Goal: Task Accomplishment & Management: Manage account settings

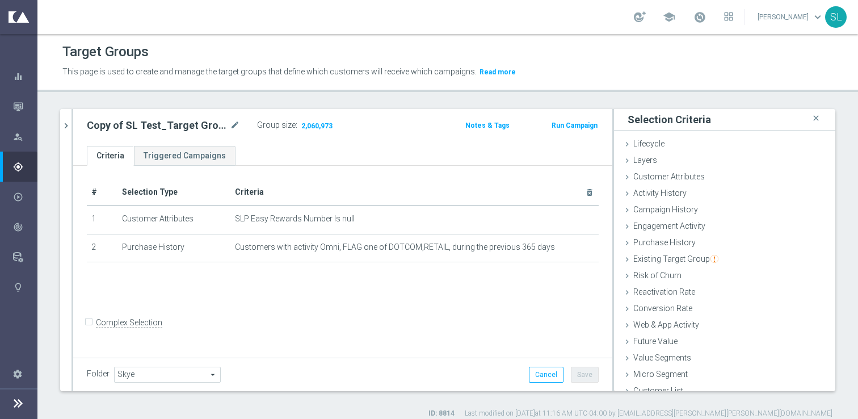
scroll to position [5, 0]
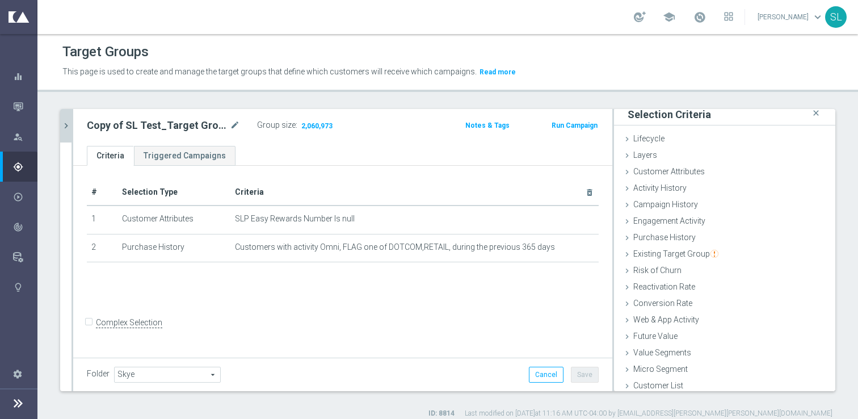
click at [70, 120] on icon "chevron_right" at bounding box center [66, 125] width 11 height 11
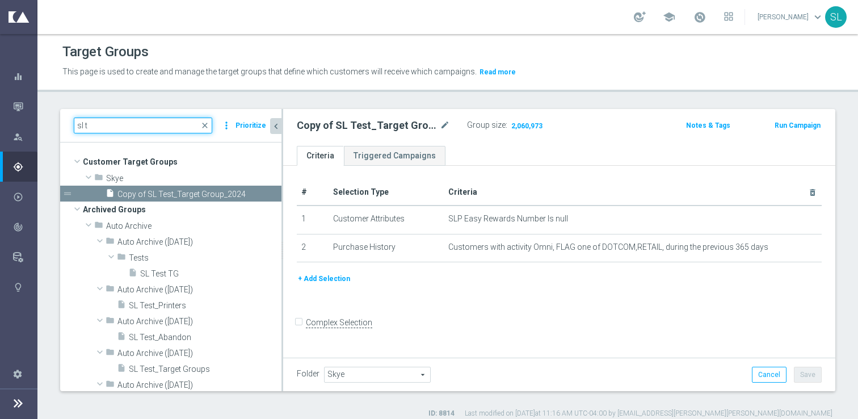
click at [141, 132] on input "sl t" at bounding box center [143, 125] width 138 height 16
click at [257, 193] on icon "content_copy" at bounding box center [259, 193] width 9 height 9
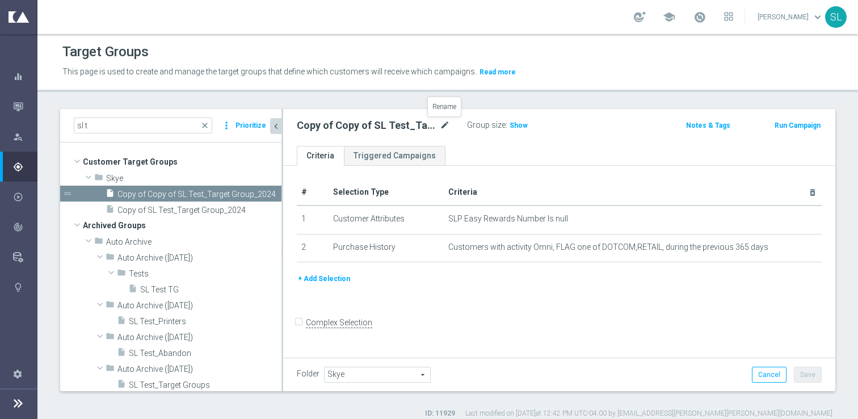
click at [442, 125] on icon "mode_edit" at bounding box center [445, 126] width 10 height 14
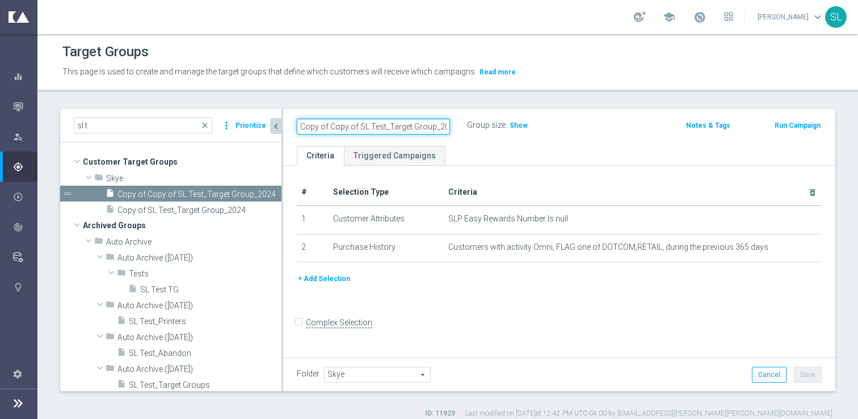
scroll to position [0, 6]
click at [374, 131] on input "Copy of Copy of SL Test_Target Group_2024" at bounding box center [373, 127] width 153 height 16
drag, startPoint x: 351, startPoint y: 126, endPoint x: 250, endPoint y: 124, distance: 101.5
click at [252, 125] on as-split "sl t close more_vert Prioritize Customer Target Groups library_add create_new_f…" at bounding box center [447, 250] width 775 height 282
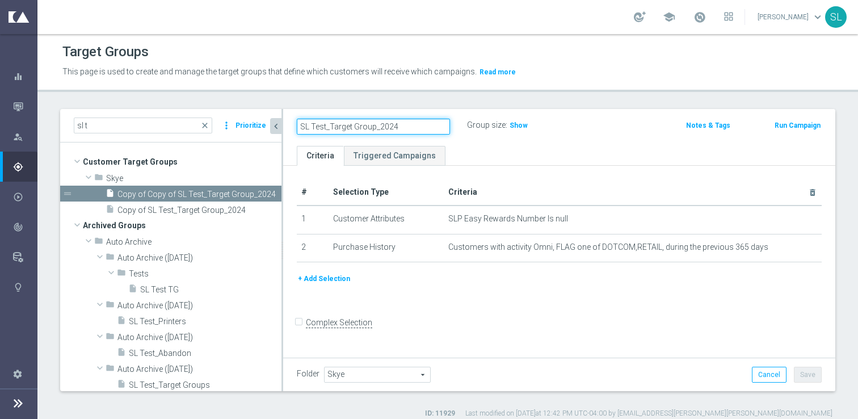
click at [403, 131] on input "SL Test_Target Group_2024" at bounding box center [373, 127] width 153 height 16
type input "SL Test_Target Group_2025"
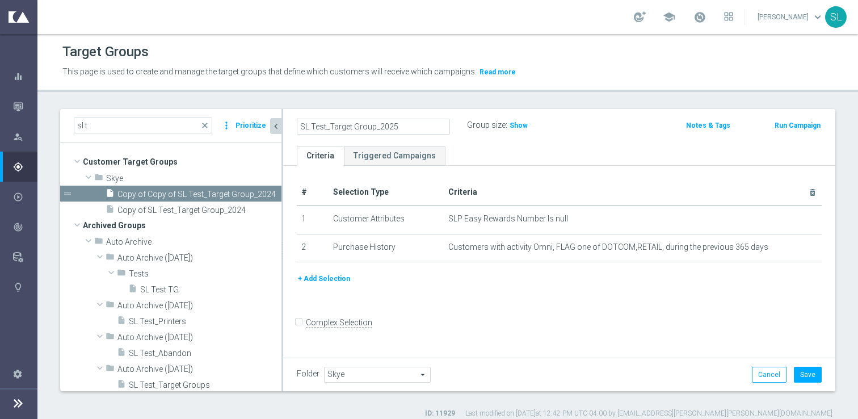
click at [529, 172] on div "# Selection Type Criteria delete_forever 1 Customer Attributes SLP Easy Rewards…" at bounding box center [559, 260] width 552 height 189
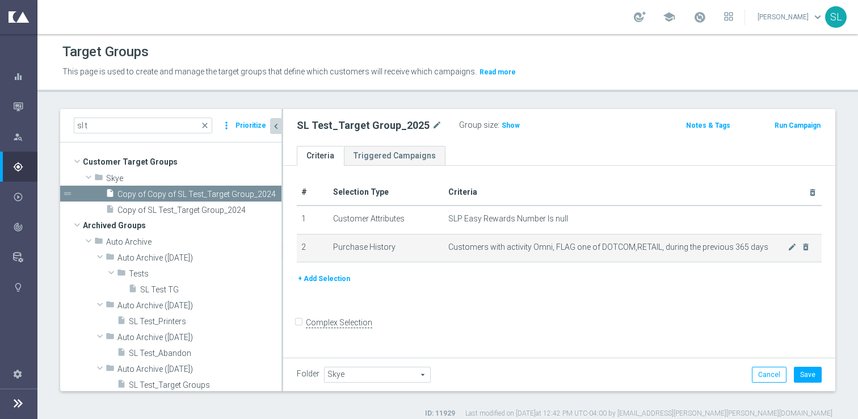
click at [790, 241] on td "Customers with activity Omni, FLAG one of DOTCOM,RETAIL, during the previous 36…" at bounding box center [633, 248] width 378 height 28
click at [792, 248] on icon "mode_edit" at bounding box center [791, 246] width 9 height 9
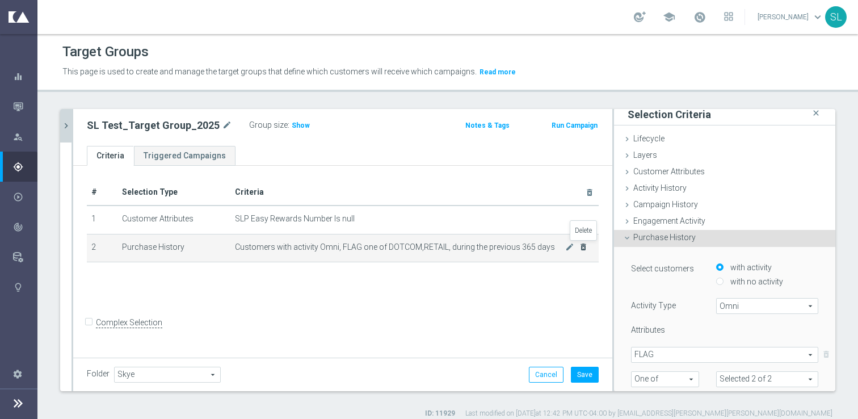
click at [582, 247] on icon "delete_forever" at bounding box center [583, 246] width 9 height 9
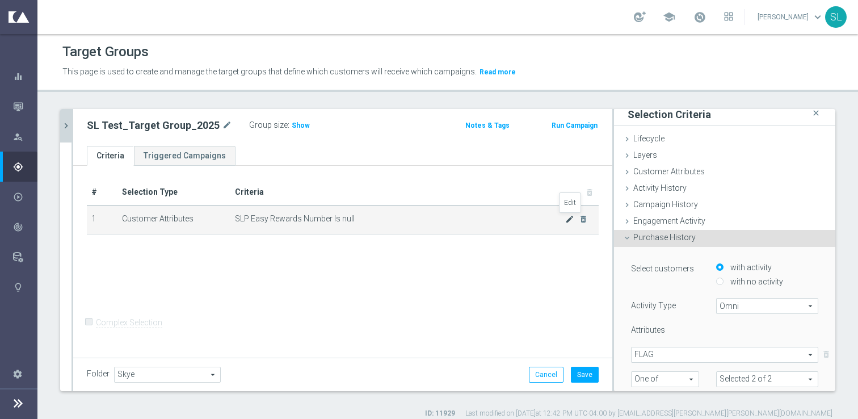
click at [568, 218] on icon "mode_edit" at bounding box center [569, 218] width 9 height 9
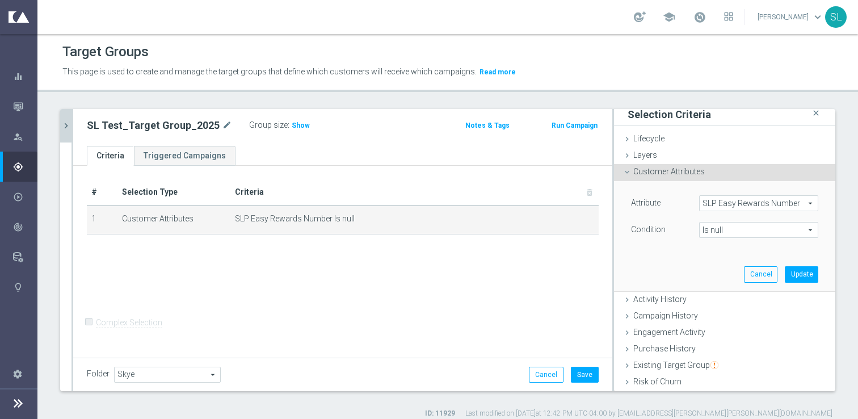
click at [737, 231] on span "Is null" at bounding box center [758, 229] width 118 height 15
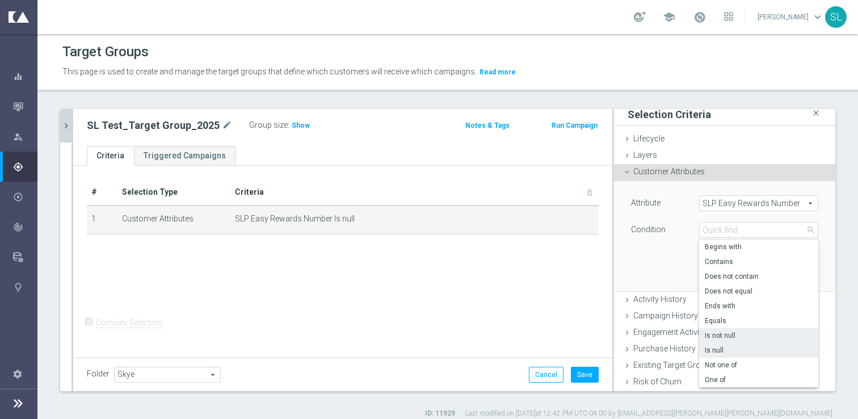
click at [717, 331] on span "Is not null" at bounding box center [758, 335] width 108 height 9
type input "Is not null"
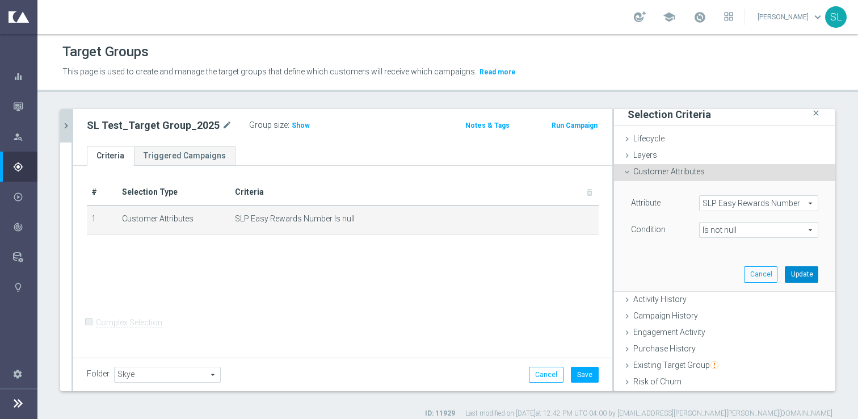
click at [809, 276] on button "Update" at bounding box center [800, 274] width 33 height 16
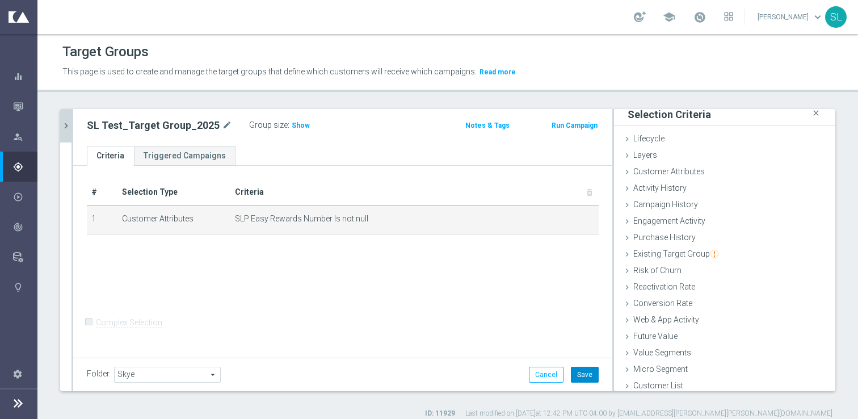
click at [587, 373] on button "Save" at bounding box center [585, 374] width 28 height 16
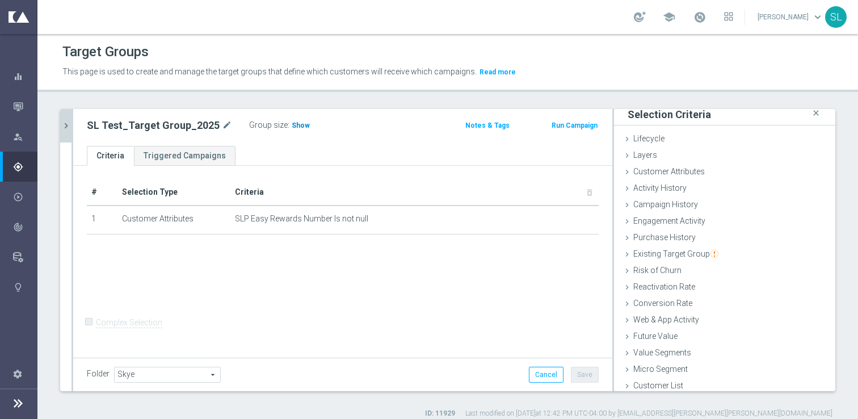
click at [293, 124] on span "Show" at bounding box center [301, 125] width 18 height 8
click at [296, 119] on h3 "20,783,429" at bounding box center [310, 127] width 41 height 16
click at [296, 126] on span "20,783,429" at bounding box center [310, 126] width 37 height 11
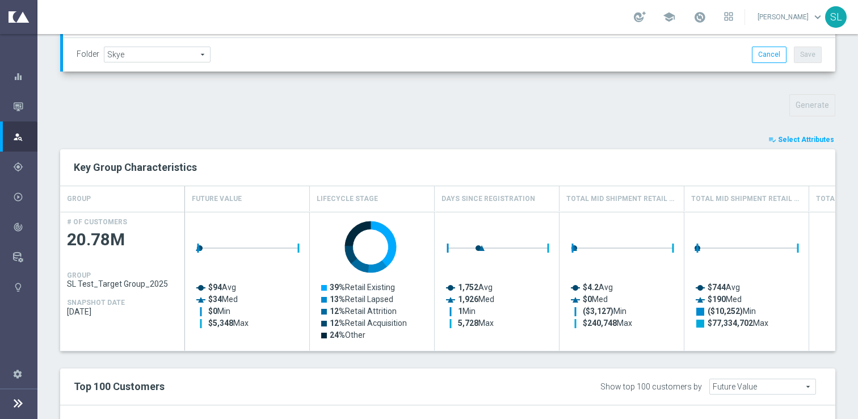
scroll to position [341, 0]
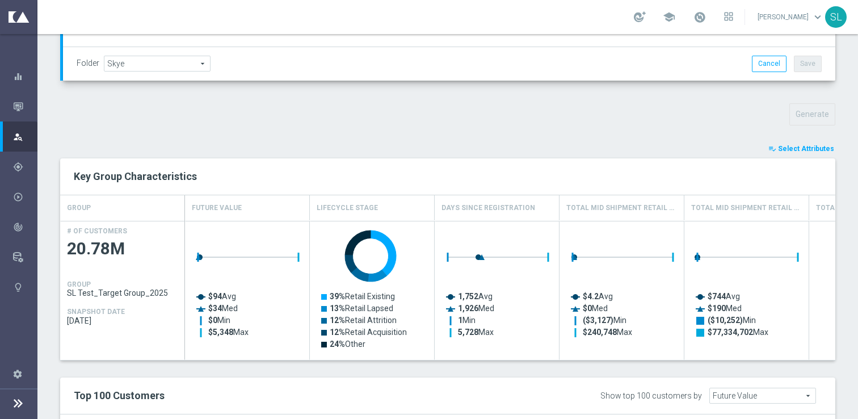
click at [790, 149] on span "Select Attributes" at bounding box center [806, 149] width 56 height 8
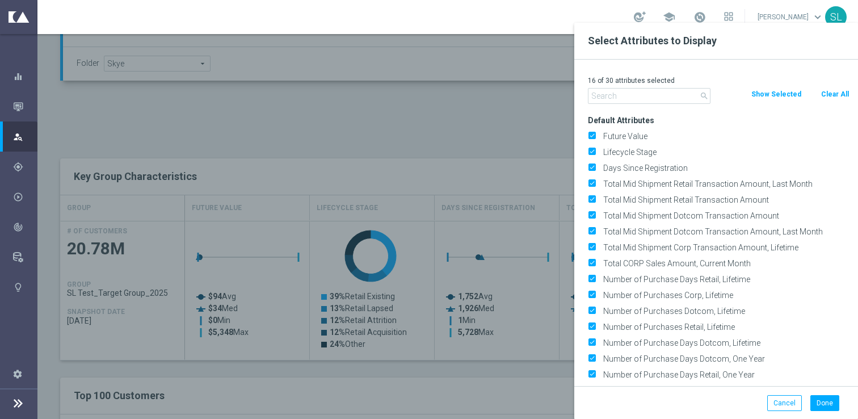
click at [830, 91] on button "Clear All" at bounding box center [835, 94] width 30 height 12
checkbox input "false"
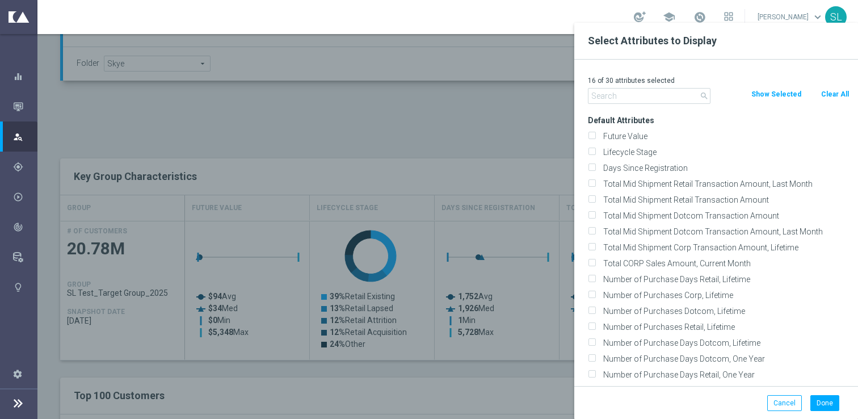
checkbox input "false"
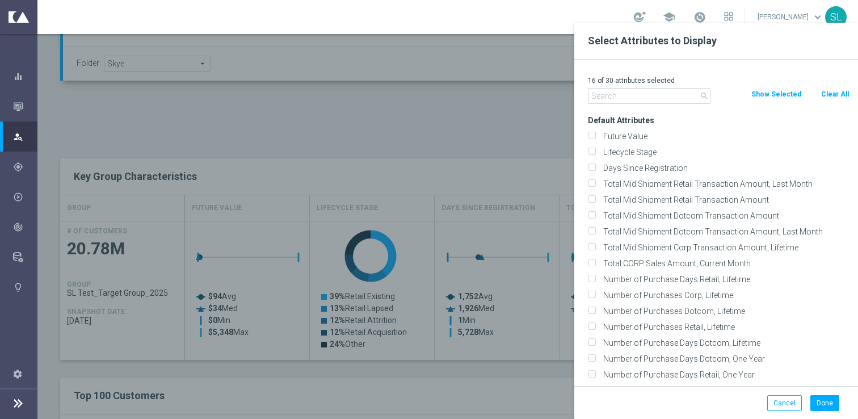
checkbox input "false"
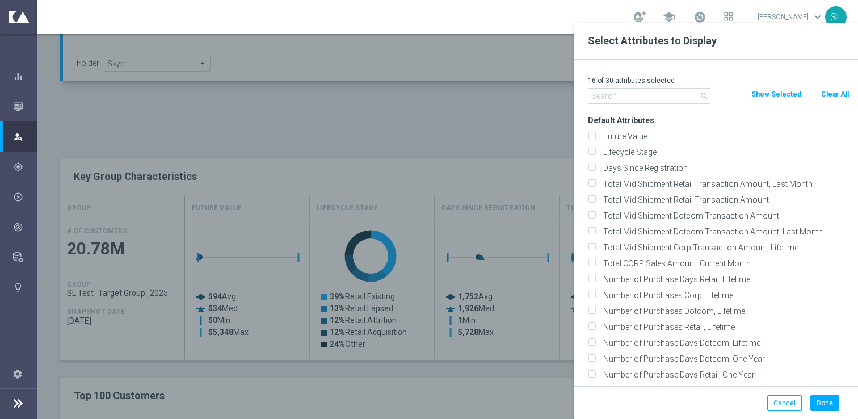
checkbox input "false"
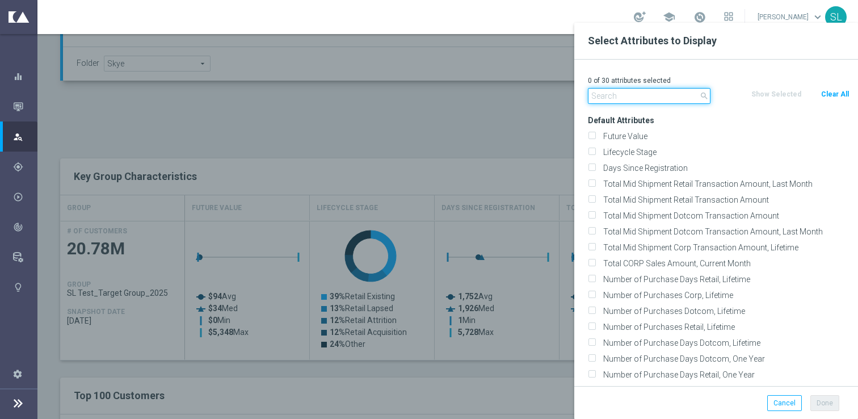
click at [625, 95] on input "text" at bounding box center [649, 96] width 123 height 16
paste input "Rewards Tier Segmentation Layer"
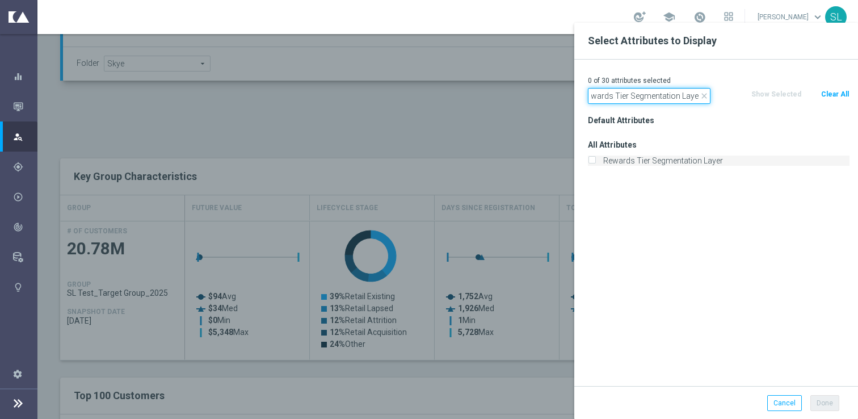
type input "Rewards Tier Segmentation Layer"
click at [614, 161] on label "Rewards Tier Segmentation Layer" at bounding box center [724, 160] width 250 height 10
click at [595, 161] on input "Rewards Tier Segmentation Layer" at bounding box center [591, 161] width 7 height 7
checkbox input "true"
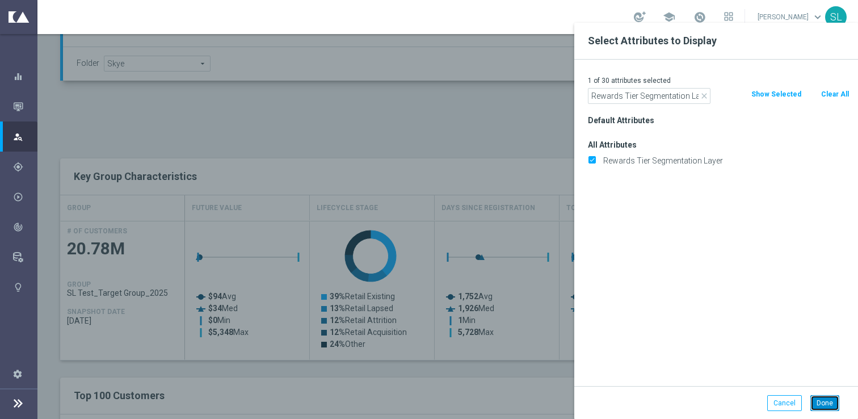
click at [815, 405] on button "Done" at bounding box center [824, 403] width 29 height 16
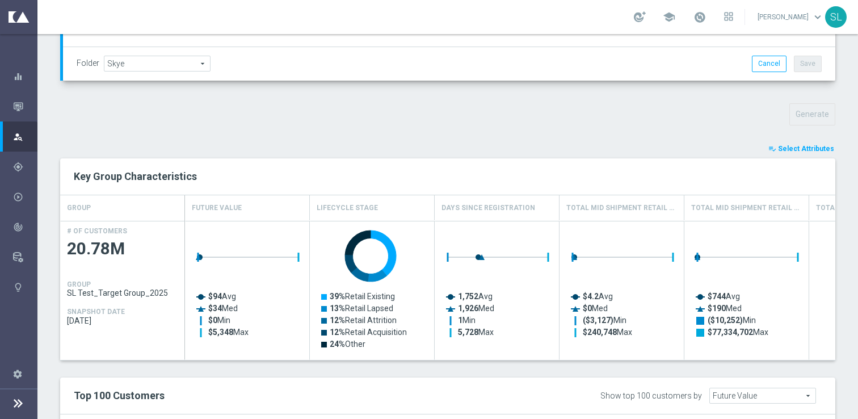
type input "Search"
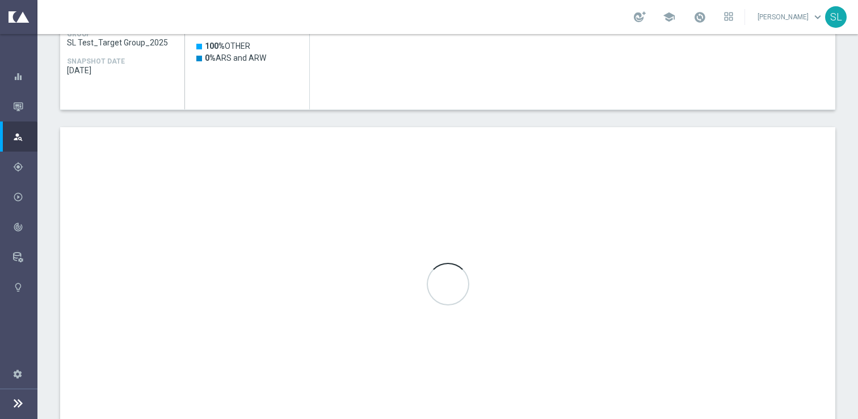
scroll to position [642, 0]
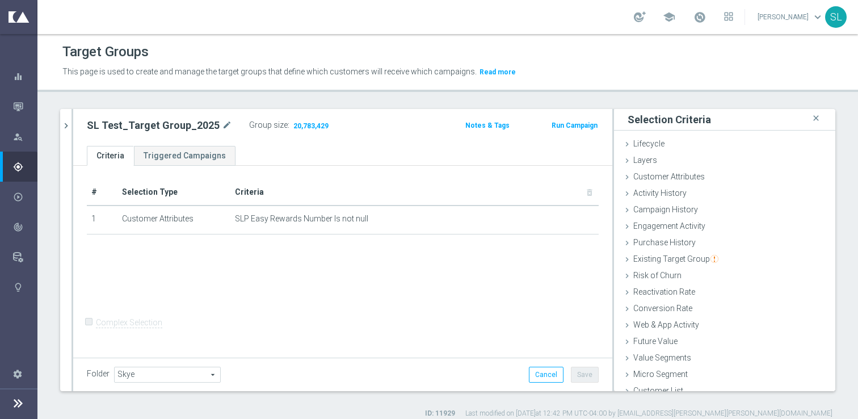
scroll to position [5, 0]
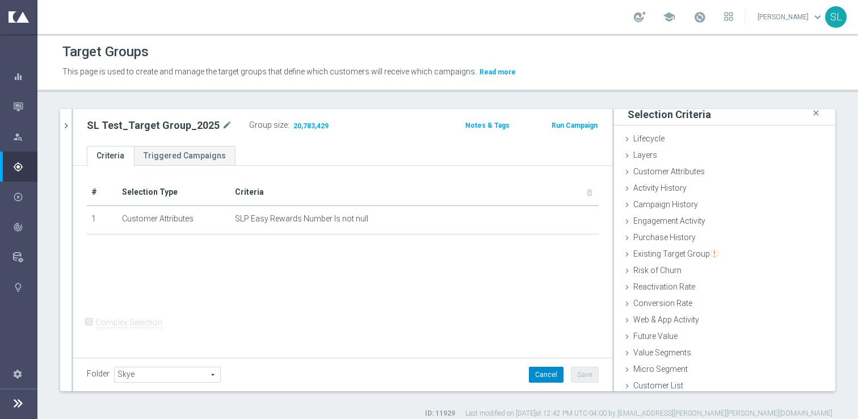
click at [539, 367] on button "Cancel" at bounding box center [546, 374] width 35 height 16
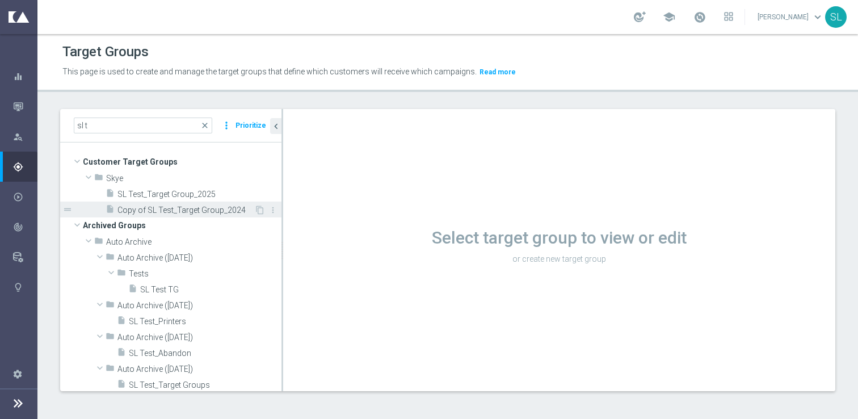
click at [202, 212] on span "Copy of SL Test_Target Group_2024" at bounding box center [185, 210] width 137 height 10
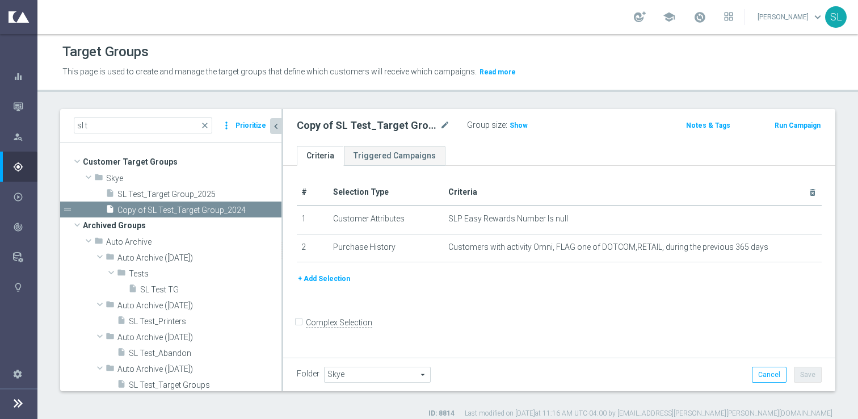
click at [275, 127] on icon "chevron_left" at bounding box center [276, 126] width 11 height 11
